Goal: Entertainment & Leisure: Consume media (video, audio)

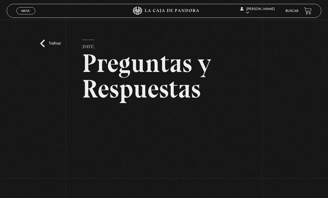
click at [53, 38] on div "Volver [DATE] Preguntas y Respuestas WhatsApp Twitter Messenger Email" at bounding box center [164, 124] width 328 height 208
click at [45, 42] on div "Volver 20 diciembre, 2022 Preguntas y Respuestas WhatsApp Twitter Messenger Ema…" at bounding box center [164, 124] width 328 height 208
click at [62, 44] on div "Volver 20 diciembre, 2022 Preguntas y Respuestas WhatsApp Twitter Messenger Ema…" at bounding box center [164, 124] width 328 height 208
click at [41, 47] on link "Volver" at bounding box center [50, 43] width 21 height 7
click at [49, 41] on div "Volver 20 diciembre, 2022 Preguntas y Respuestas WhatsApp Twitter Messenger Ema…" at bounding box center [164, 124] width 328 height 208
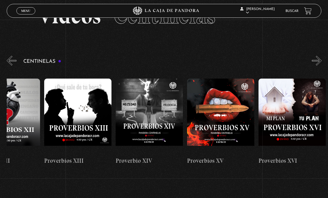
scroll to position [0, 1048]
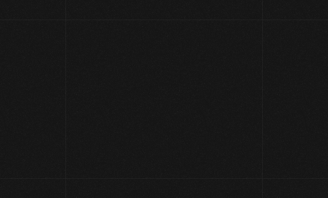
scroll to position [7, 0]
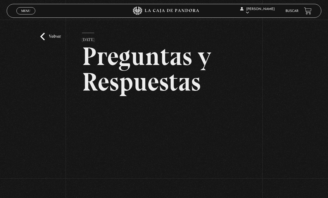
click at [47, 47] on div "Volver 20 diciembre, 2022 Preguntas y Respuestas WhatsApp Twitter Messenger Ema…" at bounding box center [164, 117] width 328 height 208
click at [46, 40] on link "Volver" at bounding box center [50, 36] width 21 height 7
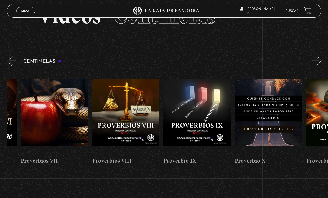
scroll to position [0, 728]
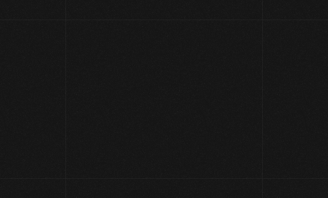
scroll to position [7, 0]
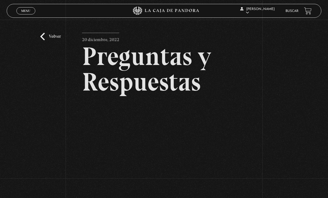
click at [55, 39] on link "Volver" at bounding box center [50, 36] width 21 height 7
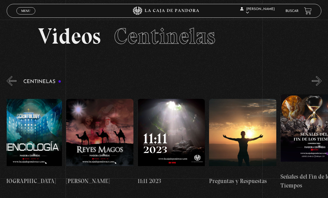
scroll to position [0, 3368]
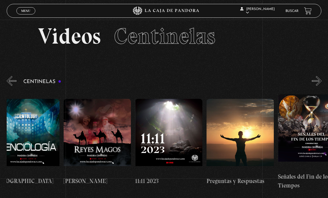
click at [176, 131] on figure at bounding box center [168, 136] width 67 height 75
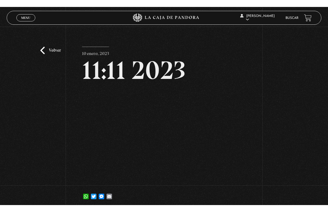
scroll to position [7, 0]
